Goal: Information Seeking & Learning: Learn about a topic

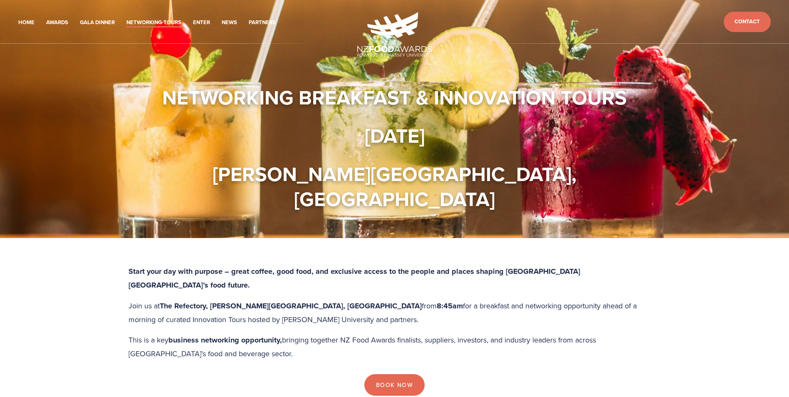
click at [441, 266] on strong "Start your day with purpose – great coffee, good food, and exclusive access to …" at bounding box center [356, 278] width 454 height 25
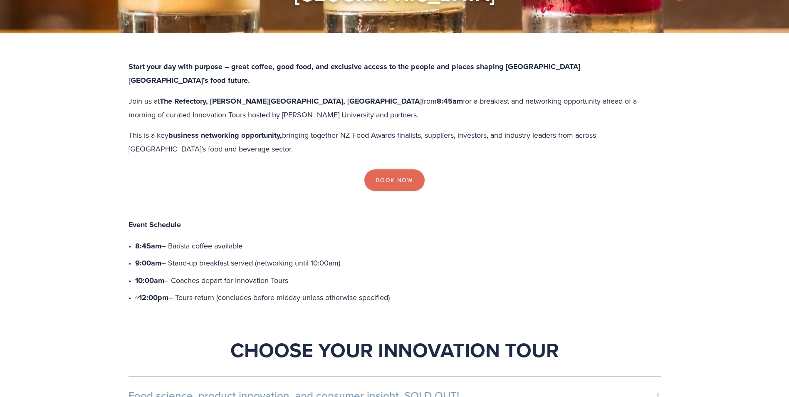
scroll to position [208, 0]
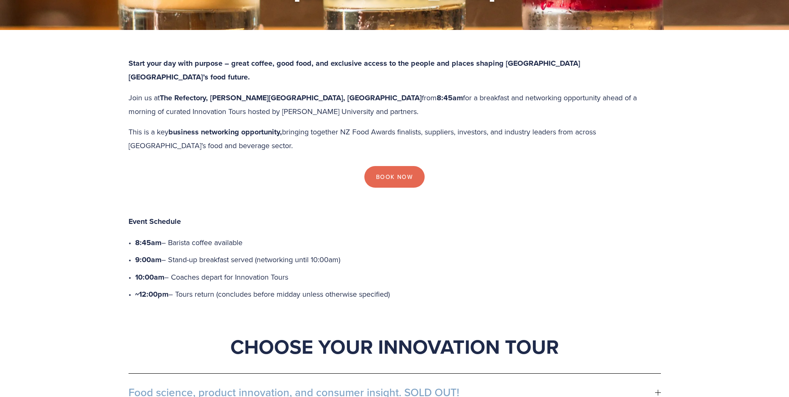
click at [417, 270] on p "10:00am – Coaches depart for Innovation Tours" at bounding box center [398, 277] width 526 height 14
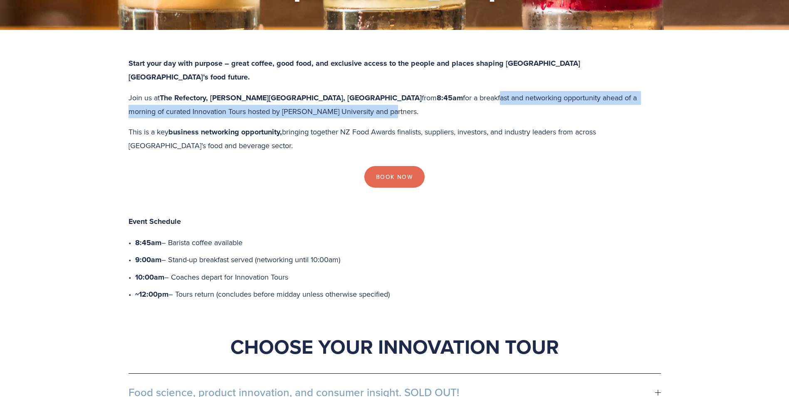
drag, startPoint x: 423, startPoint y: 49, endPoint x: 427, endPoint y: 78, distance: 29.0
click at [427, 78] on div "Start your day with purpose – great coffee, good food, and exclusive access to …" at bounding box center [395, 104] width 533 height 95
click at [427, 91] on p "Join us at The Refectory, [PERSON_NAME][GEOGRAPHIC_DATA], [GEOGRAPHIC_DATA] fro…" at bounding box center [395, 104] width 533 height 27
drag, startPoint x: 423, startPoint y: 69, endPoint x: 416, endPoint y: 56, distance: 14.7
click at [416, 91] on p "Join us at The Refectory, [PERSON_NAME][GEOGRAPHIC_DATA], [GEOGRAPHIC_DATA] fro…" at bounding box center [395, 104] width 533 height 27
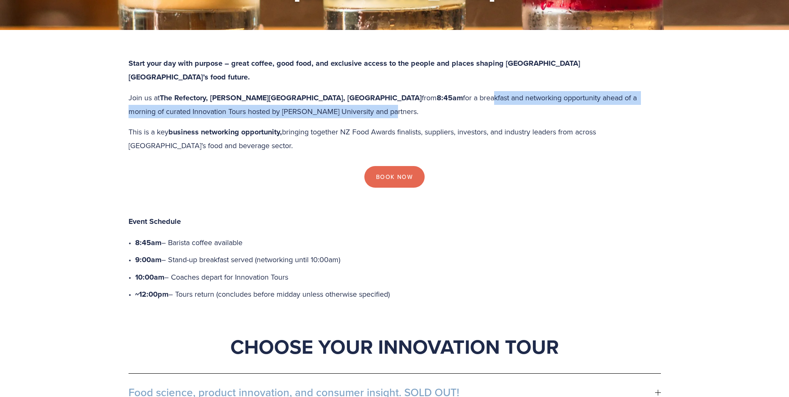
click at [416, 91] on p "Join us at The Refectory, [PERSON_NAME][GEOGRAPHIC_DATA], [GEOGRAPHIC_DATA] fro…" at bounding box center [395, 104] width 533 height 27
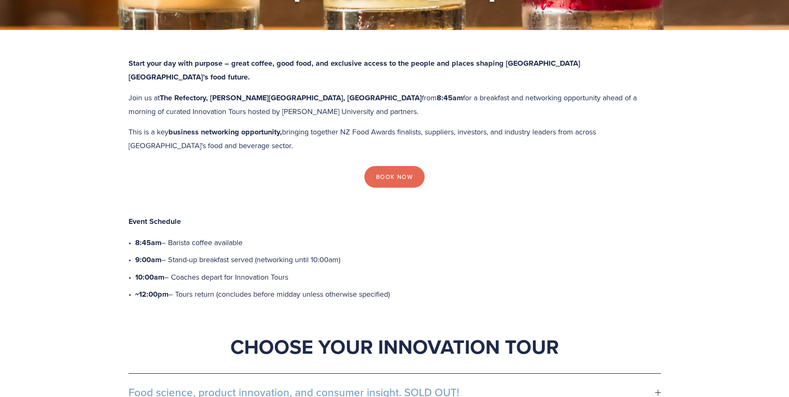
drag, startPoint x: 313, startPoint y: 236, endPoint x: 312, endPoint y: 249, distance: 13.8
click at [312, 249] on ul "8:45am – Barista coffee available 9:00am – Stand-up breakfast served (networkin…" at bounding box center [398, 268] width 526 height 65
click at [312, 288] on p "~12:00pm – Tours return (concludes before midday unless otherwise specified)" at bounding box center [398, 295] width 526 height 14
drag, startPoint x: 192, startPoint y: 220, endPoint x: 286, endPoint y: 218, distance: 94.5
click at [286, 253] on p "9:00am – Stand-up breakfast served (networking until 10:00am)" at bounding box center [398, 260] width 526 height 14
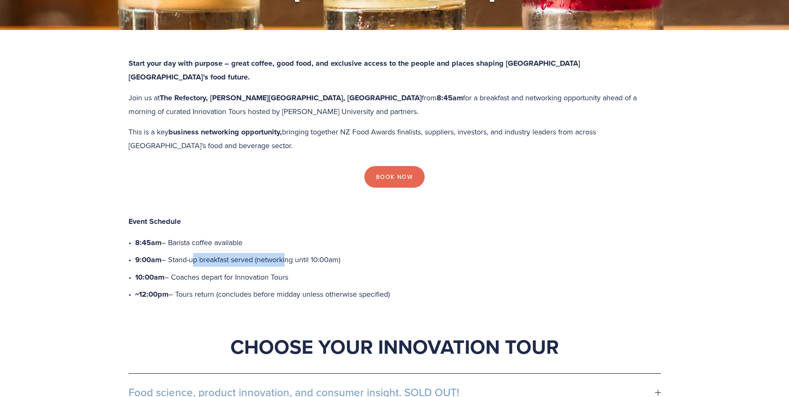
click at [286, 253] on p "9:00am – Stand-up breakfast served (networking until 10:00am)" at bounding box center [398, 260] width 526 height 14
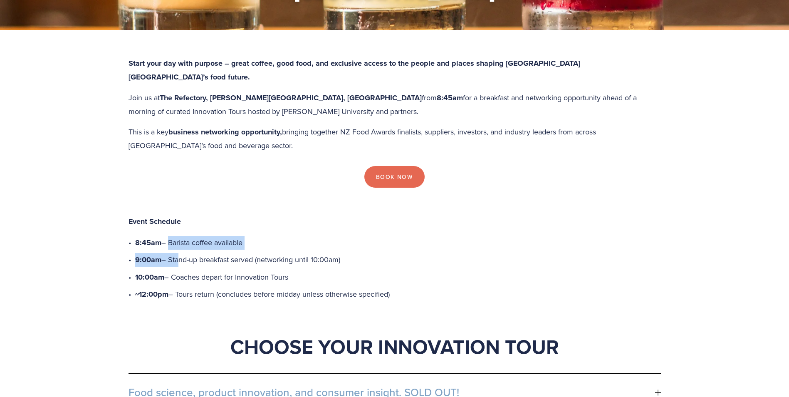
drag, startPoint x: 168, startPoint y: 206, endPoint x: 176, endPoint y: 212, distance: 9.6
click at [176, 236] on ul "8:45am – Barista coffee available 9:00am – Stand-up breakfast served (networkin…" at bounding box center [398, 268] width 526 height 65
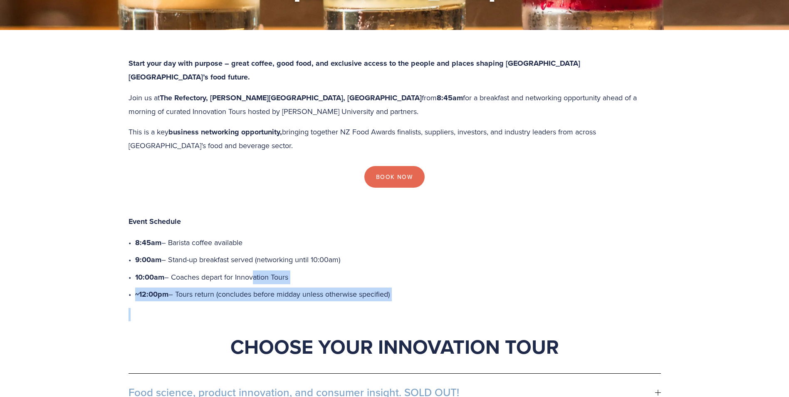
drag, startPoint x: 250, startPoint y: 240, endPoint x: 460, endPoint y: 277, distance: 213.0
click at [460, 277] on div "Event Schedule 8:45am – Barista coffee available 9:00am – Stand-up breakfast se…" at bounding box center [395, 281] width 533 height 158
drag, startPoint x: 460, startPoint y: 277, endPoint x: 459, endPoint y: 282, distance: 5.1
click at [460, 308] on p at bounding box center [395, 314] width 533 height 13
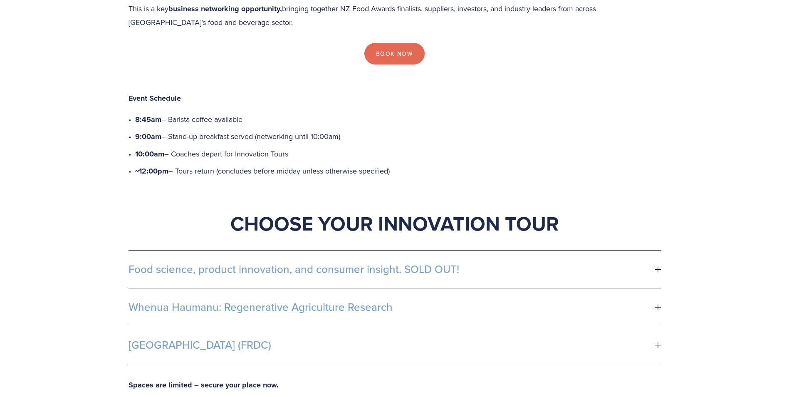
scroll to position [333, 0]
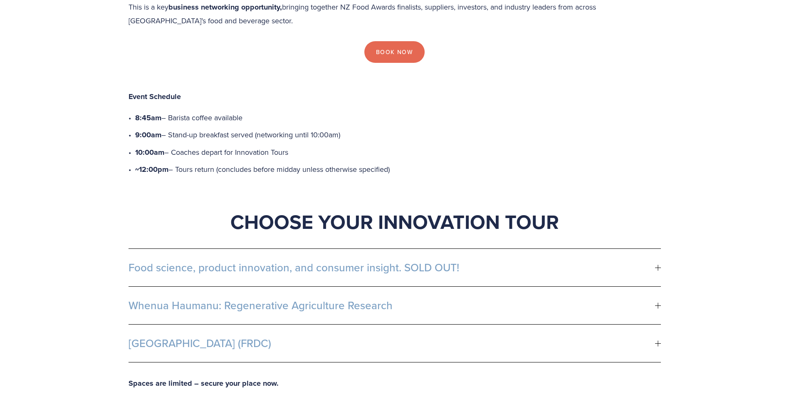
click at [507, 261] on span "Food science, product innovation, and consumer insight. SOLD OUT!" at bounding box center [392, 267] width 527 height 12
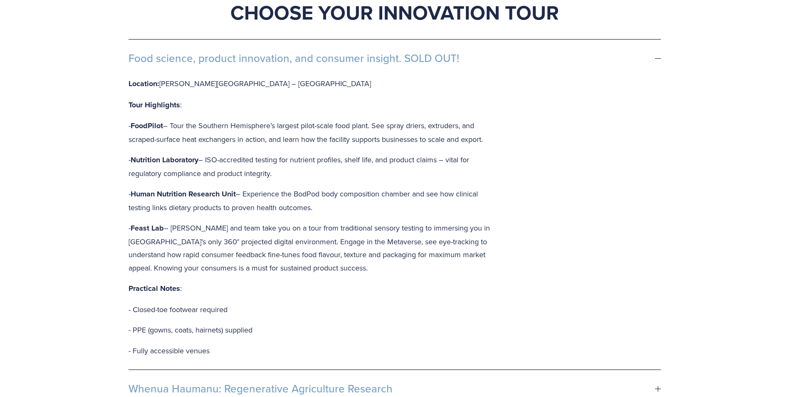
scroll to position [541, 0]
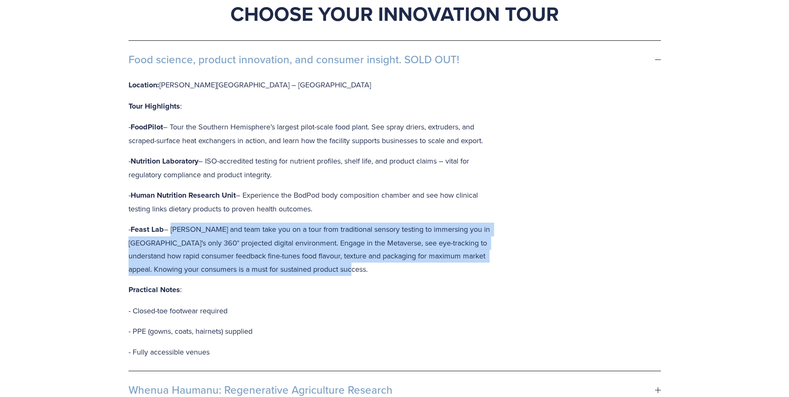
drag, startPoint x: 170, startPoint y: 182, endPoint x: 384, endPoint y: 227, distance: 218.1
click at [384, 227] on div "Location: [PERSON_NAME][GEOGRAPHIC_DATA] – [GEOGRAPHIC_DATA] Tour Highlights : …" at bounding box center [315, 224] width 373 height 293
click at [382, 226] on p "- Feast Lab – [PERSON_NAME] and team take you on a tour from traditional sensor…" at bounding box center [315, 249] width 373 height 53
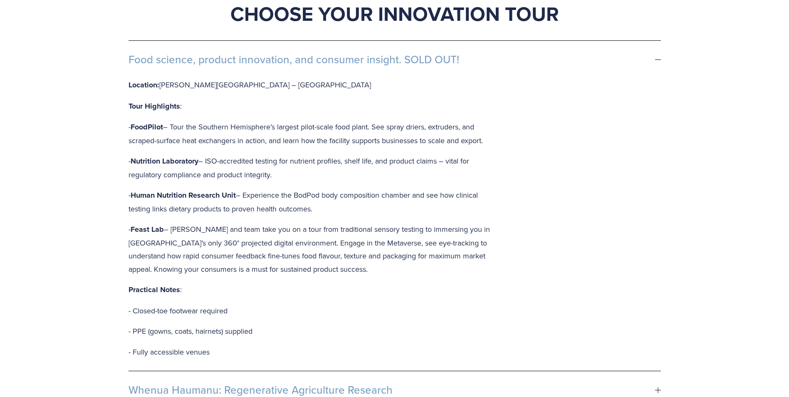
click at [194, 78] on div "Location: [PERSON_NAME][GEOGRAPHIC_DATA] – [GEOGRAPHIC_DATA] Tour Highlights : …" at bounding box center [315, 224] width 373 height 293
drag, startPoint x: 152, startPoint y: 83, endPoint x: 498, endPoint y: 96, distance: 346.4
click at [498, 120] on p "- FoodPilot – Tour the Southern Hemisphere’s largest pilot-scale food plant. Se…" at bounding box center [315, 133] width 373 height 27
click at [153, 224] on strong "Feast Lab" at bounding box center [147, 229] width 33 height 11
drag, startPoint x: 137, startPoint y: 131, endPoint x: 136, endPoint y: 137, distance: 6.3
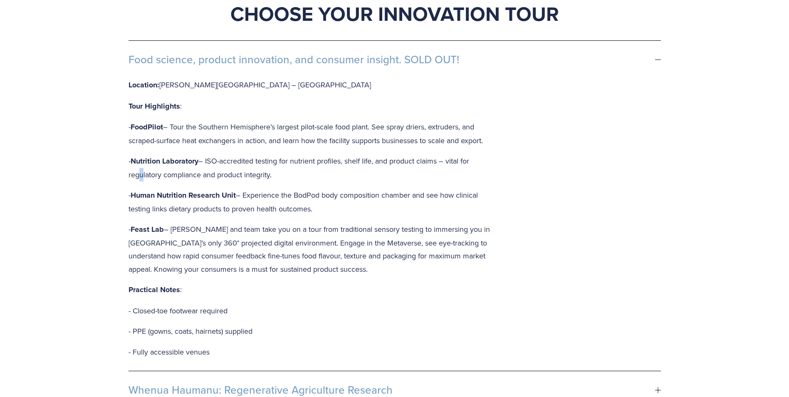
click at [136, 154] on p "- Nutrition Laboratory – ISO-accredited testing for nutrient profiles, shelf li…" at bounding box center [315, 167] width 373 height 27
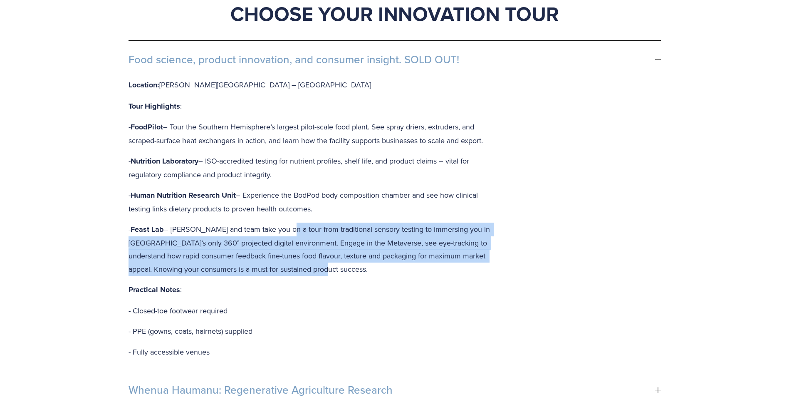
drag, startPoint x: 288, startPoint y: 198, endPoint x: 317, endPoint y: 231, distance: 43.6
click at [317, 231] on p "- Feast Lab – [PERSON_NAME] and team take you on a tour from traditional sensor…" at bounding box center [315, 249] width 373 height 53
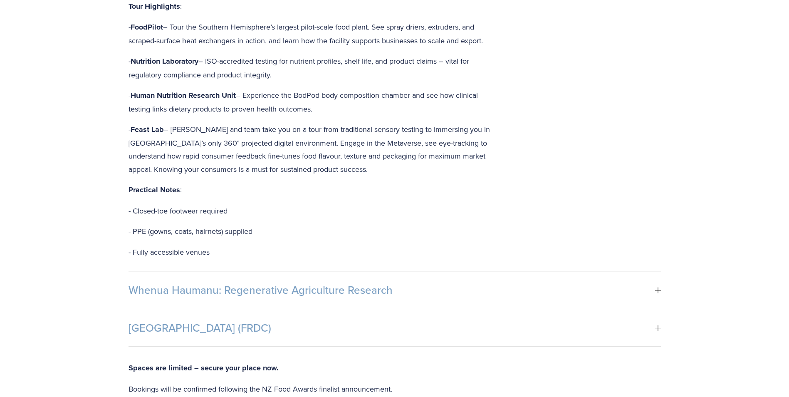
scroll to position [666, 0]
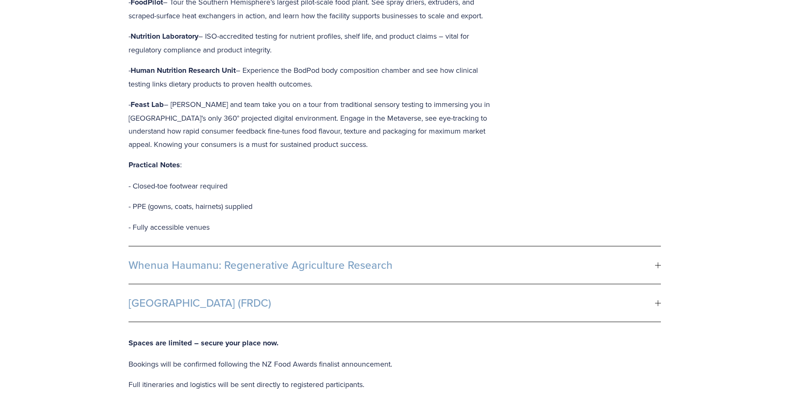
click at [198, 246] on button "Whenua Haumanu: Regenerative Agriculture Research" at bounding box center [395, 264] width 533 height 37
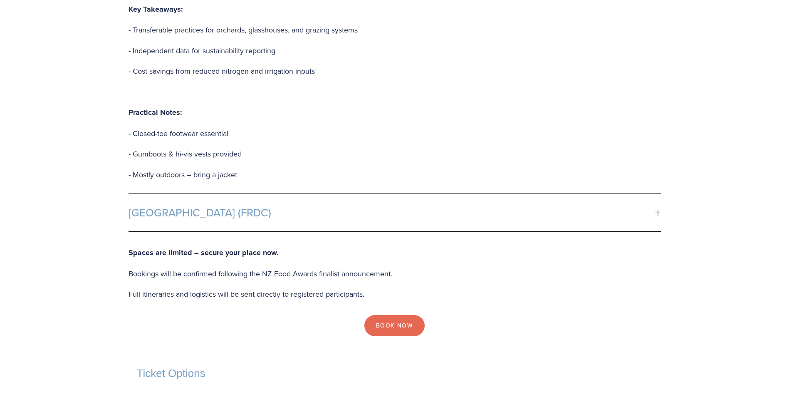
scroll to position [957, 0]
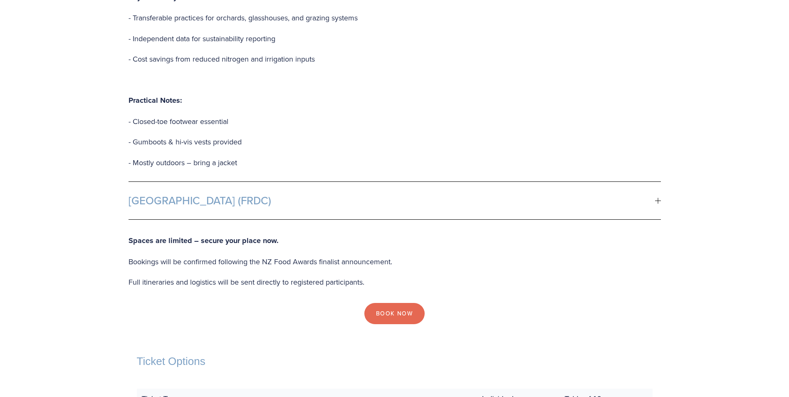
click at [202, 194] on span "[GEOGRAPHIC_DATA] (FRDC)" at bounding box center [392, 200] width 527 height 12
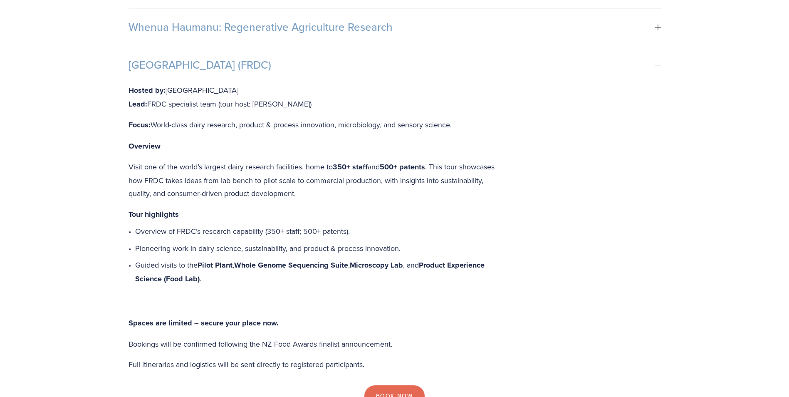
scroll to position [624, 0]
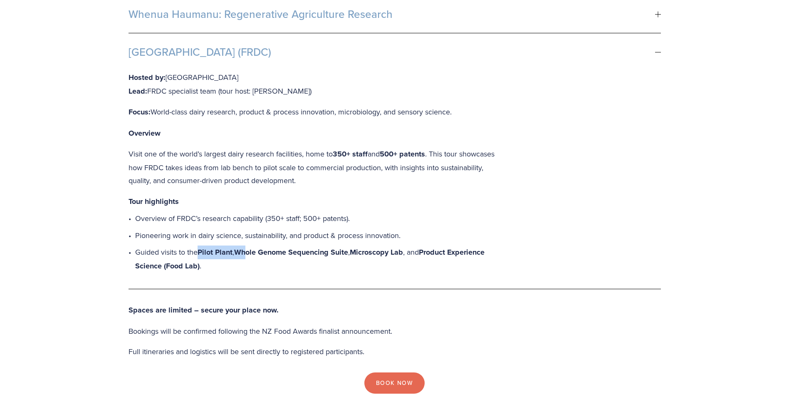
drag, startPoint x: 198, startPoint y: 216, endPoint x: 251, endPoint y: 207, distance: 53.3
click at [251, 245] on p "Guided visits to the Pilot Plant , Whole Genome Sequencing Suite , Microscopy L…" at bounding box center [318, 258] width 366 height 27
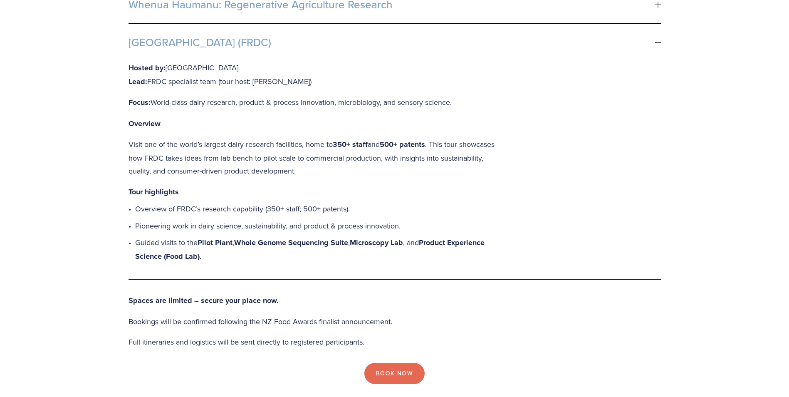
scroll to position [646, 0]
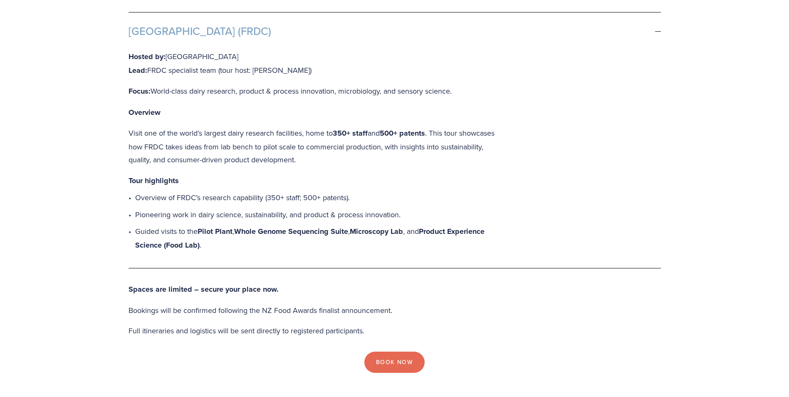
drag, startPoint x: 251, startPoint y: 207, endPoint x: 245, endPoint y: 224, distance: 18.6
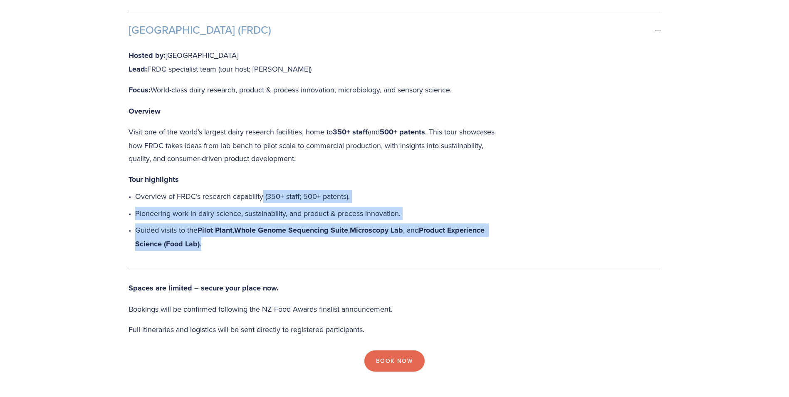
drag, startPoint x: 266, startPoint y: 164, endPoint x: 277, endPoint y: 209, distance: 46.7
click at [277, 209] on ul "Overview of FRDC’s research capability (350+ staff; 500+ patents). Pioneering w…" at bounding box center [318, 220] width 366 height 61
click at [277, 223] on p "Guided visits to the Pilot Plant , Whole Genome Sequencing Suite , Microscopy L…" at bounding box center [318, 236] width 366 height 27
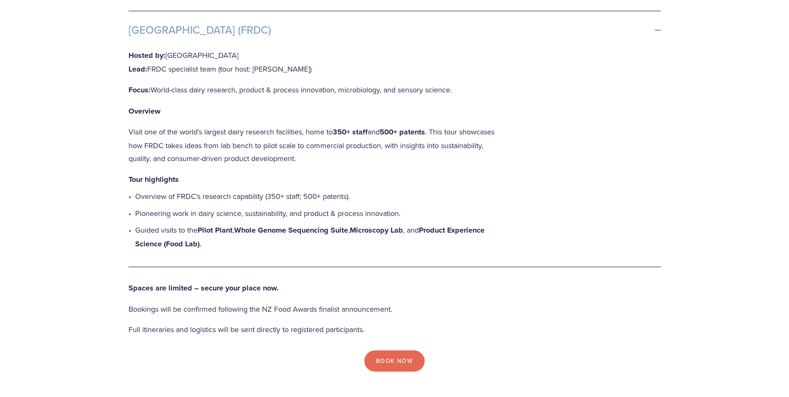
click at [210, 223] on p "Guided visits to the Pilot Plant , Whole Genome Sequencing Suite , Microscopy L…" at bounding box center [318, 236] width 366 height 27
drag, startPoint x: 207, startPoint y: 191, endPoint x: 235, endPoint y: 193, distance: 28.4
click at [235, 223] on p "Guided visits to the Pilot Plant , Whole Genome Sequencing Suite , Microscopy L…" at bounding box center [318, 236] width 366 height 27
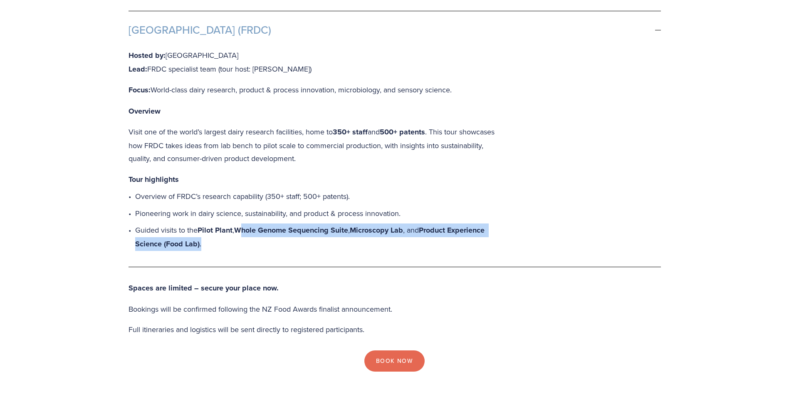
drag, startPoint x: 246, startPoint y: 201, endPoint x: 250, endPoint y: 211, distance: 10.5
click at [250, 223] on p "Guided visits to the Pilot Plant , Whole Genome Sequencing Suite , Microscopy L…" at bounding box center [318, 236] width 366 height 27
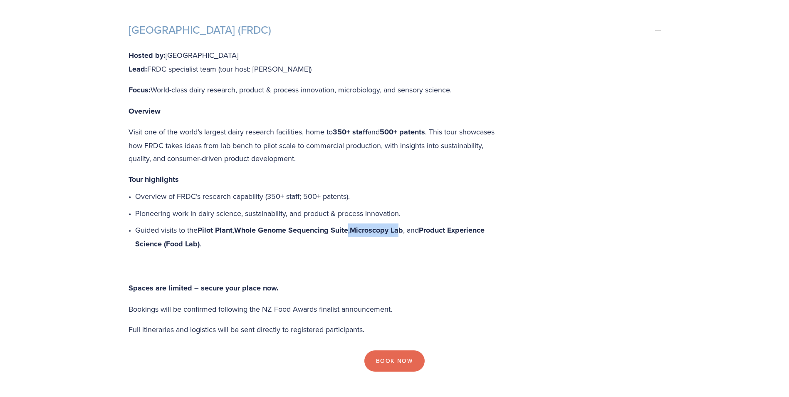
drag, startPoint x: 351, startPoint y: 188, endPoint x: 406, endPoint y: 192, distance: 55.1
click at [406, 223] on p "Guided visits to the Pilot Plant , Whole Genome Sequencing Suite , Microscopy L…" at bounding box center [318, 236] width 366 height 27
click at [403, 225] on strong "Microscopy Lab" at bounding box center [376, 230] width 53 height 11
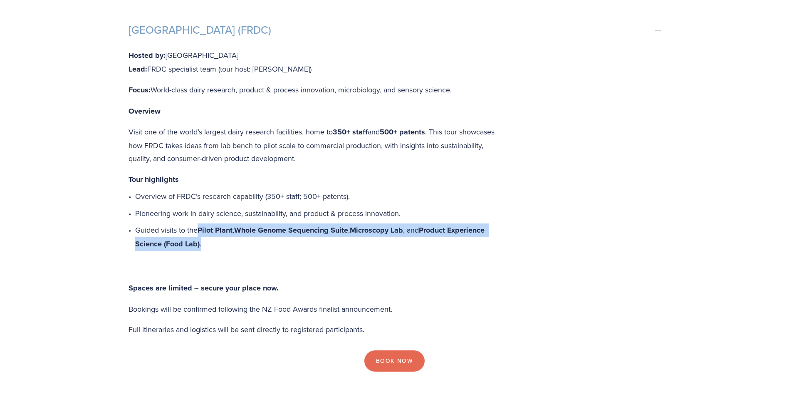
drag, startPoint x: 199, startPoint y: 195, endPoint x: 203, endPoint y: 204, distance: 10.1
click at [203, 223] on p "Guided visits to the Pilot Plant , Whole Genome Sequencing Suite , Microscopy L…" at bounding box center [318, 236] width 366 height 27
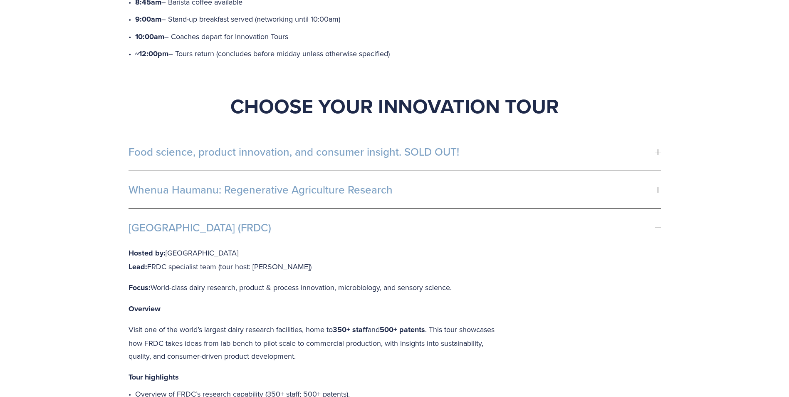
scroll to position [438, 0]
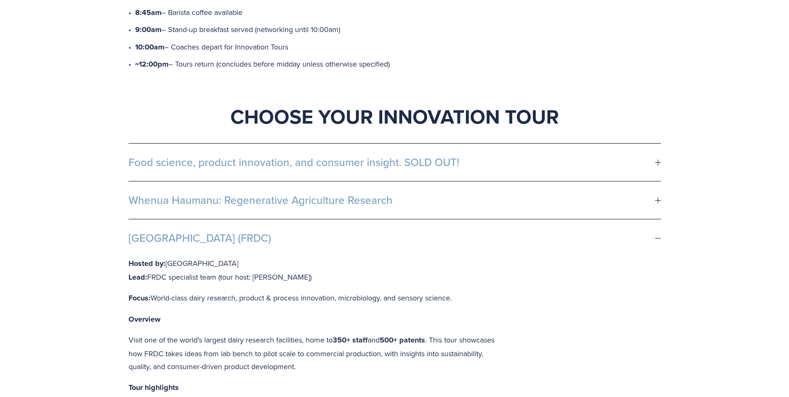
click at [229, 156] on span "Food science, product innovation, and consumer insight. SOLD OUT!" at bounding box center [392, 162] width 527 height 12
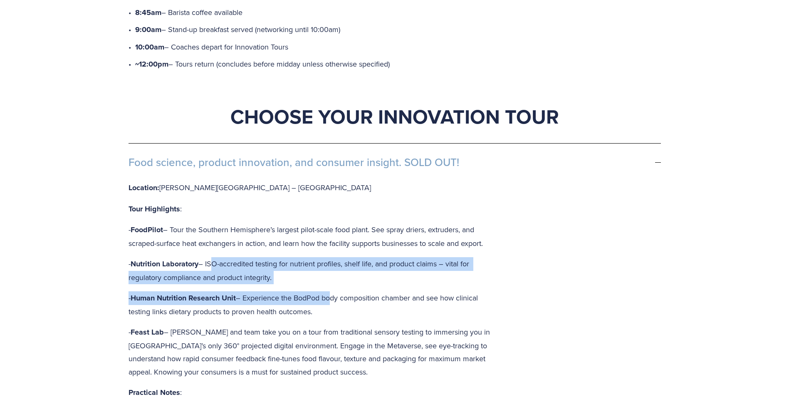
drag, startPoint x: 212, startPoint y: 221, endPoint x: 331, endPoint y: 250, distance: 121.9
click at [331, 250] on div "Location: [PERSON_NAME][GEOGRAPHIC_DATA] – [GEOGRAPHIC_DATA] Tour Highlights : …" at bounding box center [315, 327] width 373 height 293
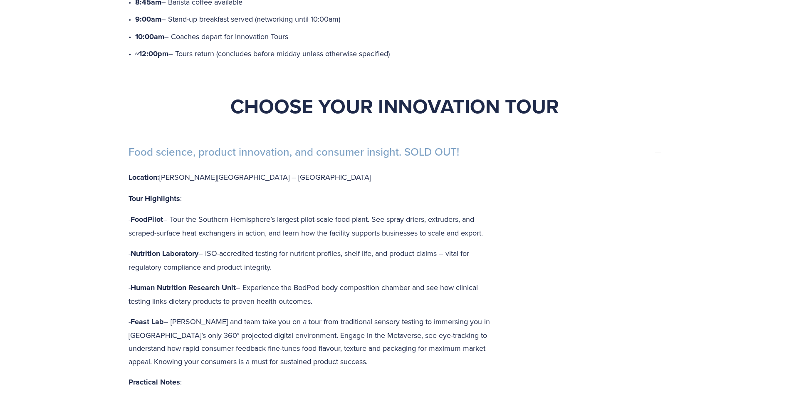
scroll to position [480, 0]
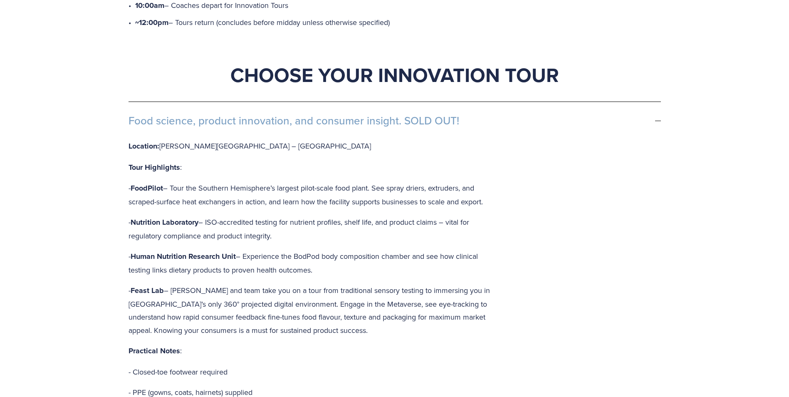
drag, startPoint x: 330, startPoint y: 198, endPoint x: 326, endPoint y: 180, distance: 19.2
click at [326, 216] on p "- Nutrition Laboratory – ISO-accredited testing for nutrient profiles, shelf li…" at bounding box center [315, 229] width 373 height 27
click at [304, 250] on p "- Human Nutrition Research Unit – Experience the BodPod body composition chambe…" at bounding box center [315, 263] width 373 height 27
drag, startPoint x: 447, startPoint y: 233, endPoint x: 453, endPoint y: 300, distance: 67.7
click at [453, 300] on div "Location: [PERSON_NAME][GEOGRAPHIC_DATA] – [GEOGRAPHIC_DATA] Tour Highlights : …" at bounding box center [315, 285] width 373 height 293
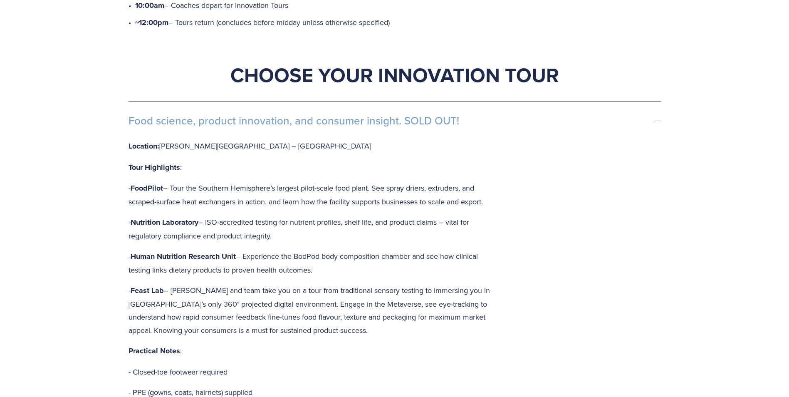
click at [453, 300] on div "Location: [PERSON_NAME][GEOGRAPHIC_DATA] – [GEOGRAPHIC_DATA] Tour Highlights : …" at bounding box center [315, 285] width 373 height 293
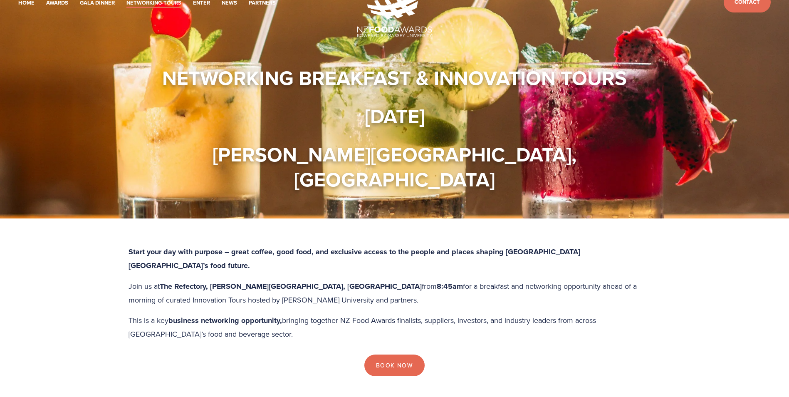
scroll to position [0, 0]
